Goal: Find specific page/section: Find specific page/section

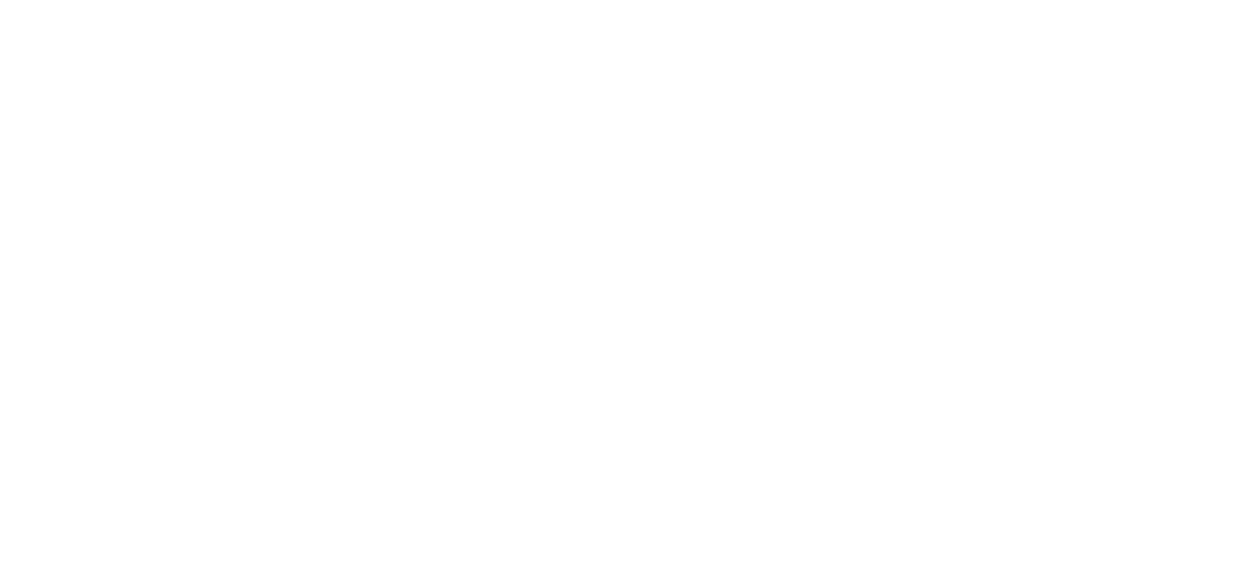
select select "*"
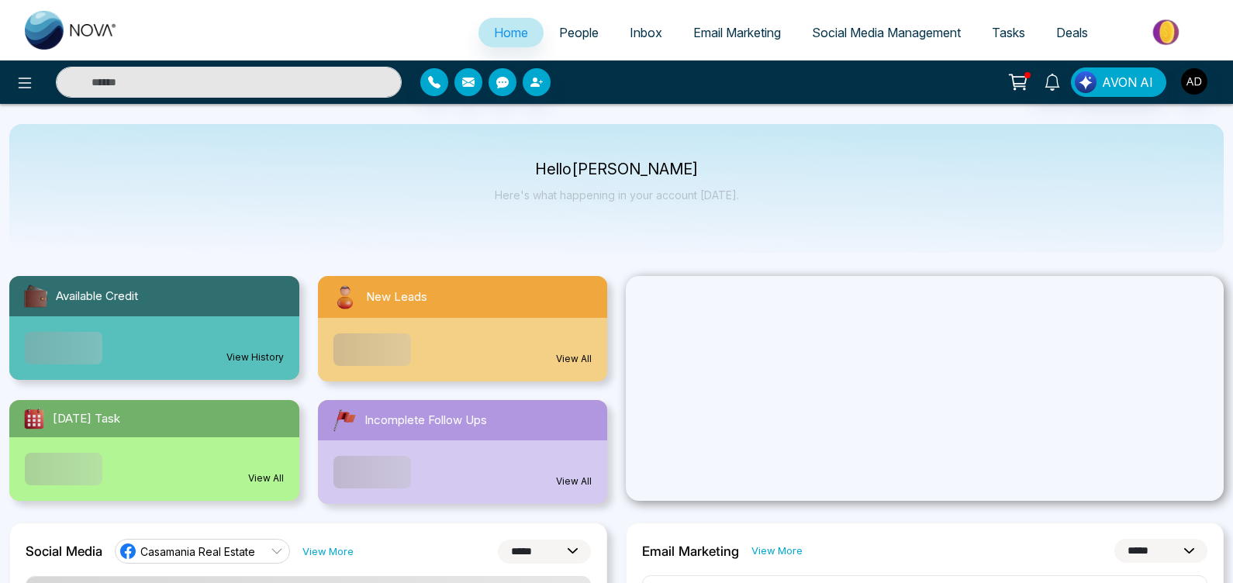
click at [581, 43] on link "People" at bounding box center [579, 32] width 71 height 29
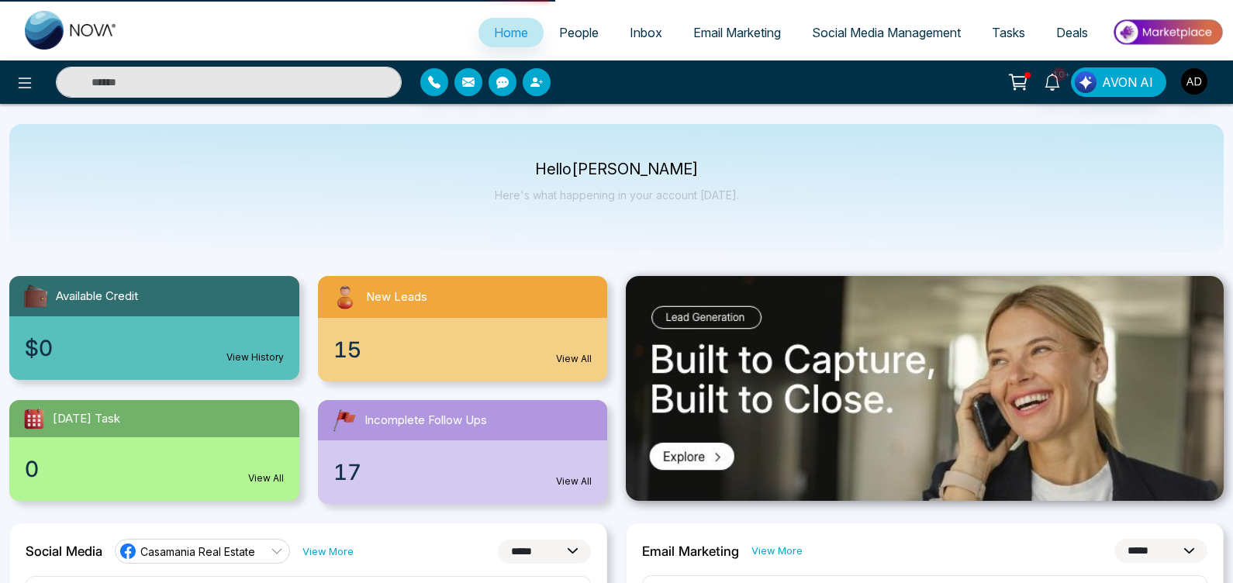
click at [579, 40] on span "People" at bounding box center [579, 33] width 40 height 16
click at [583, 36] on span "People" at bounding box center [579, 33] width 40 height 16
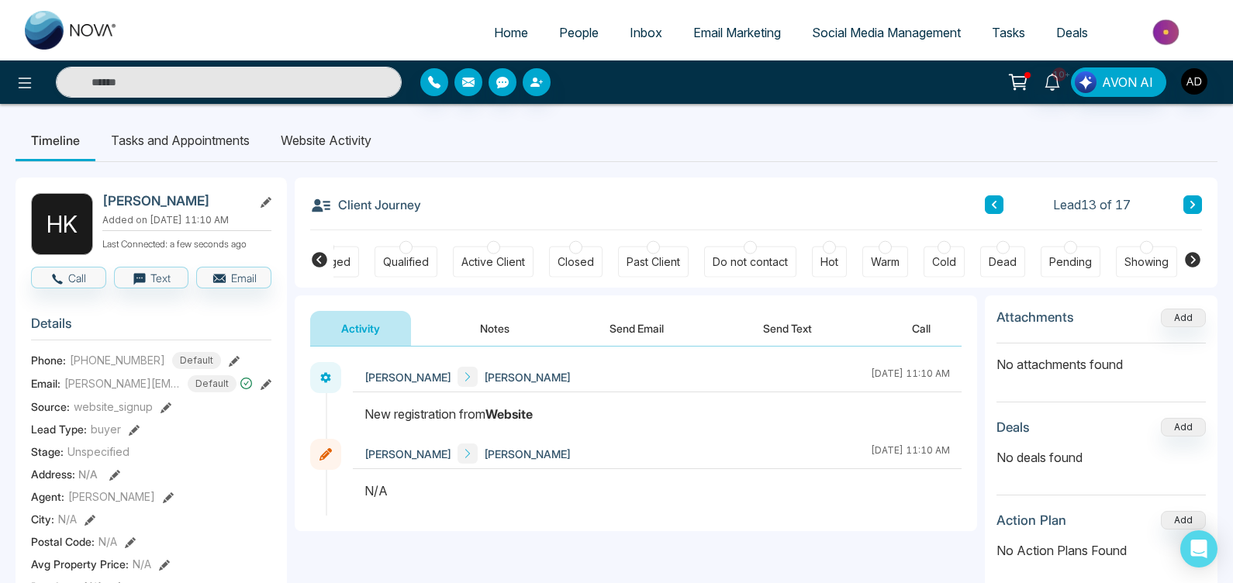
scroll to position [0, 300]
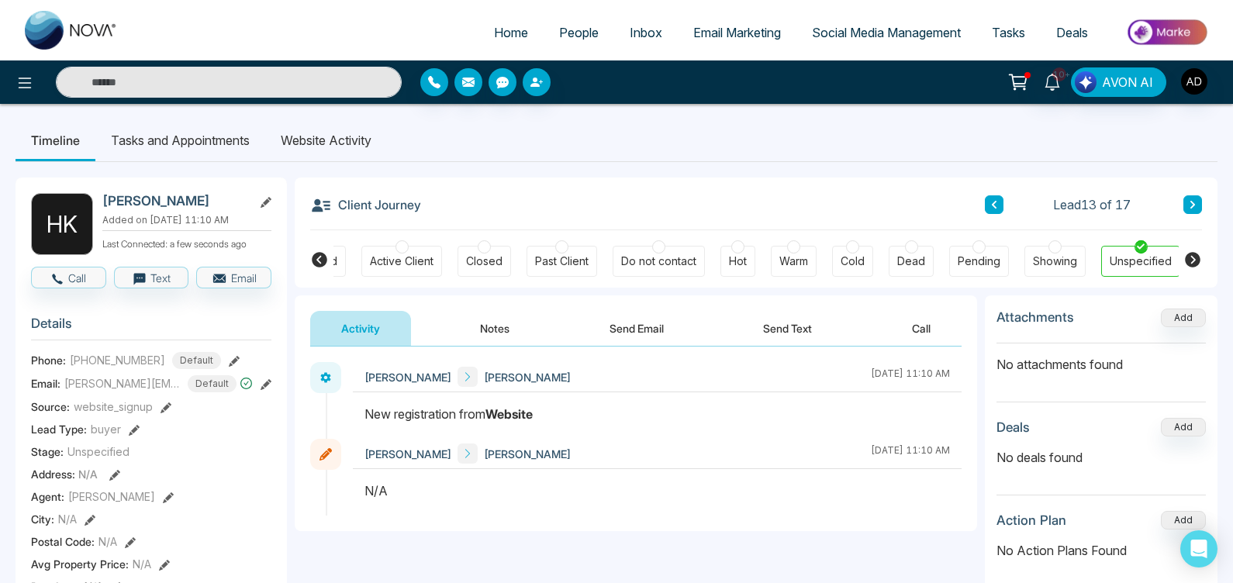
click at [565, 31] on span "People" at bounding box center [579, 33] width 40 height 16
click at [568, 26] on span "People" at bounding box center [579, 33] width 40 height 16
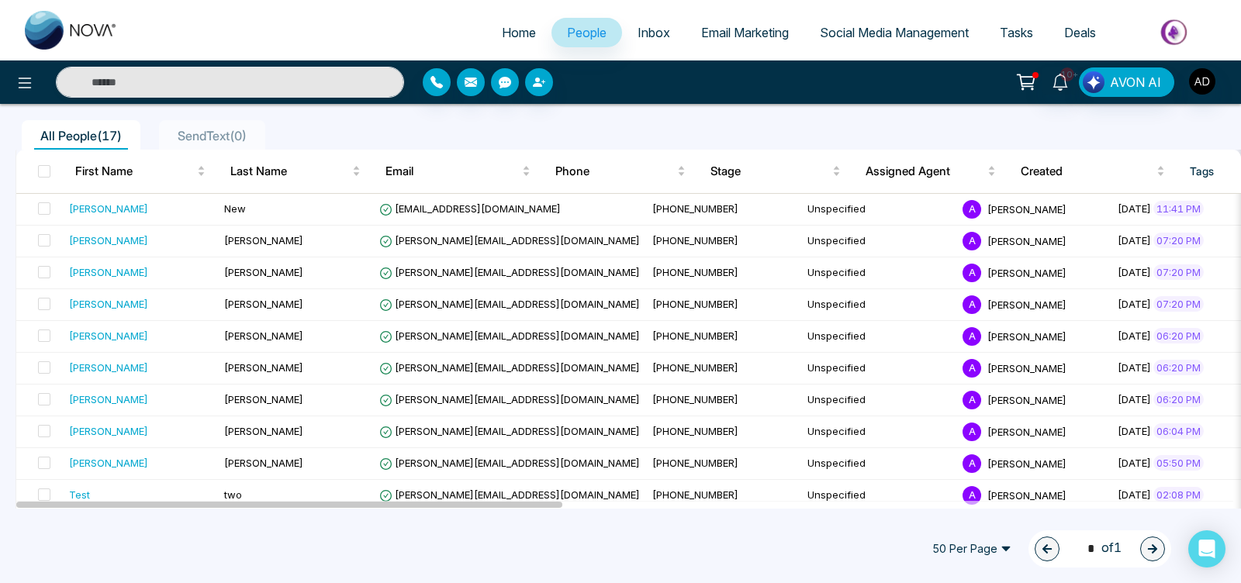
scroll to position [126, 0]
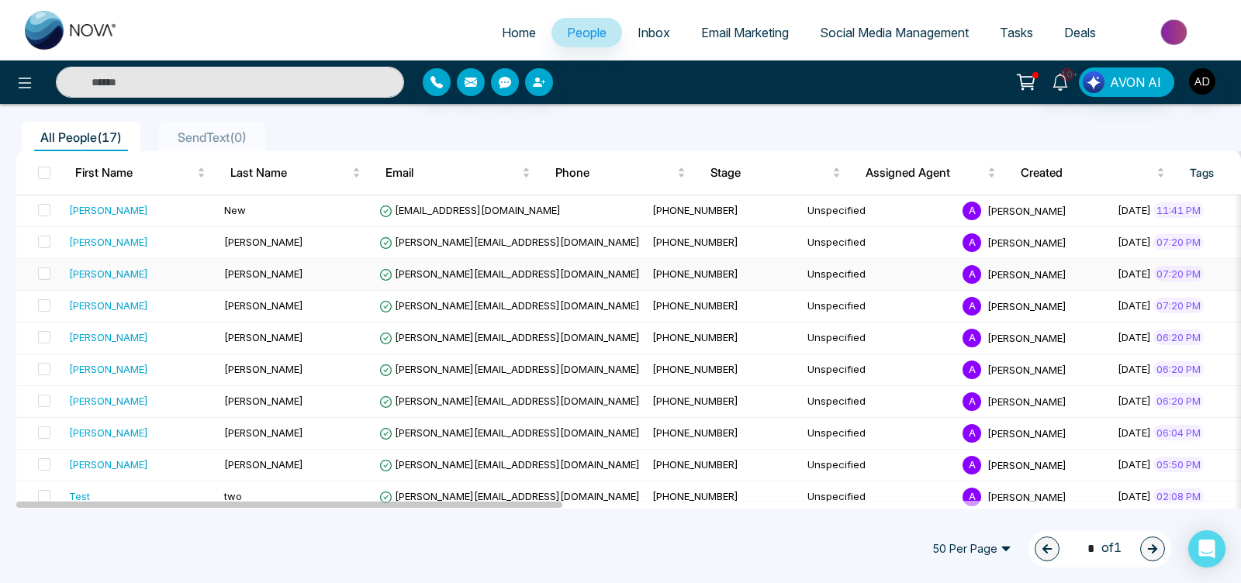
click at [71, 267] on div "Hardik" at bounding box center [108, 274] width 79 height 16
